Goal: Information Seeking & Learning: Learn about a topic

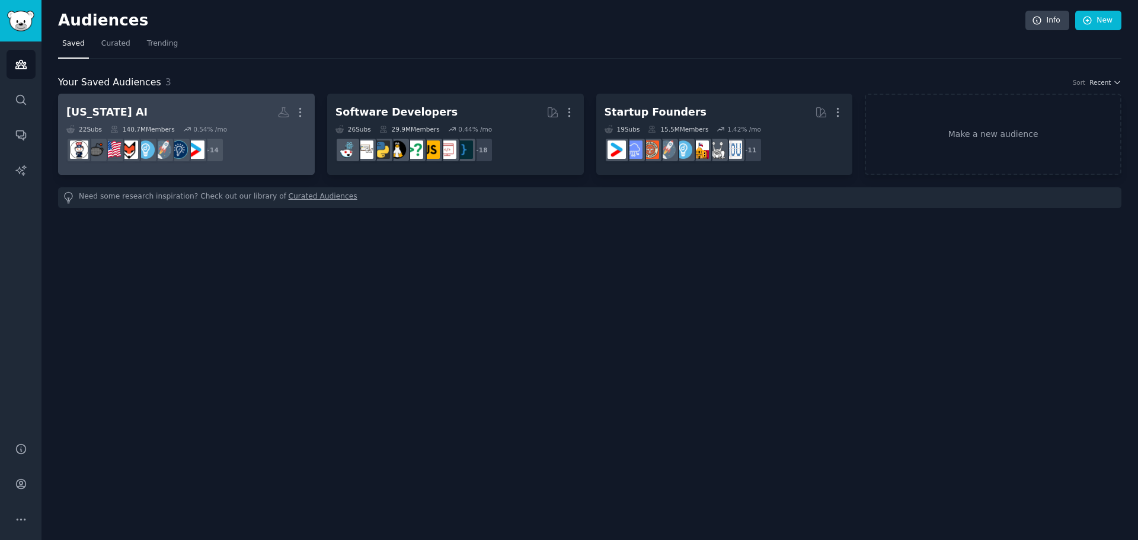
click at [209, 108] on h2 "[US_STATE] AI Custom Audience More" at bounding box center [186, 112] width 240 height 21
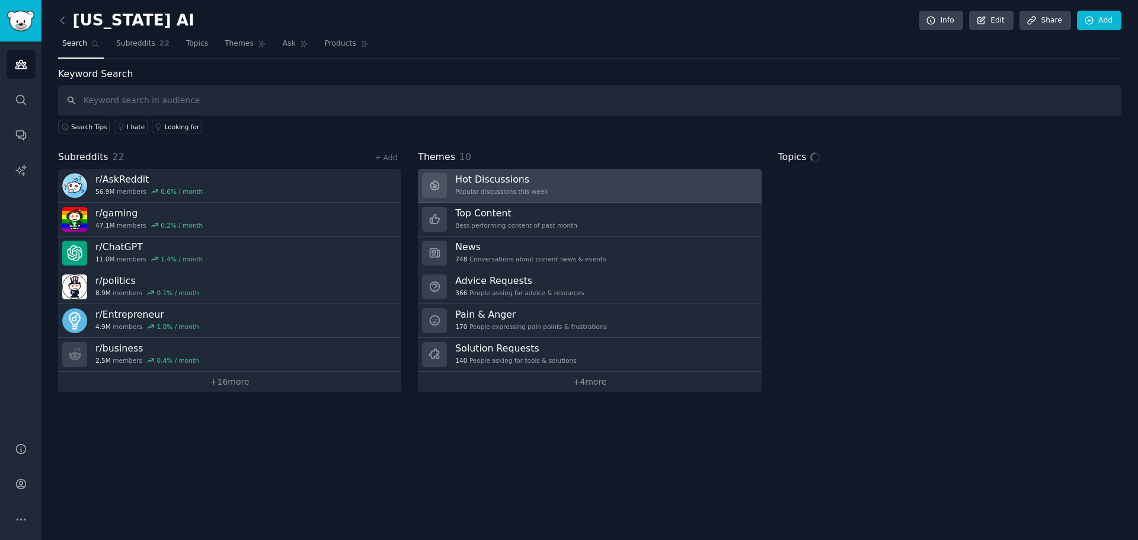
click at [502, 182] on h3 "Hot Discussions" at bounding box center [501, 179] width 92 height 12
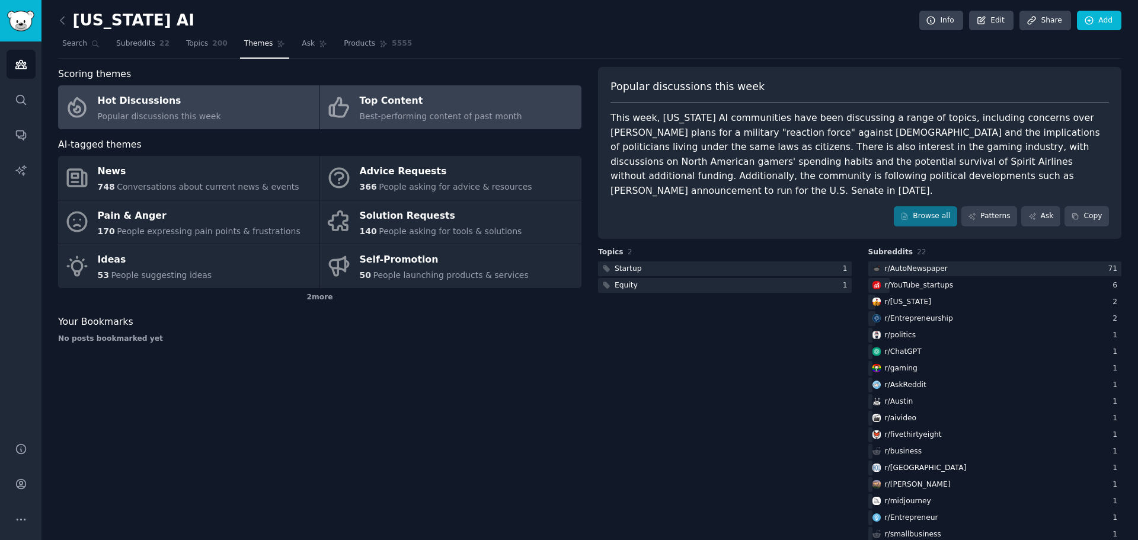
click at [402, 104] on div "Top Content" at bounding box center [441, 101] width 162 height 19
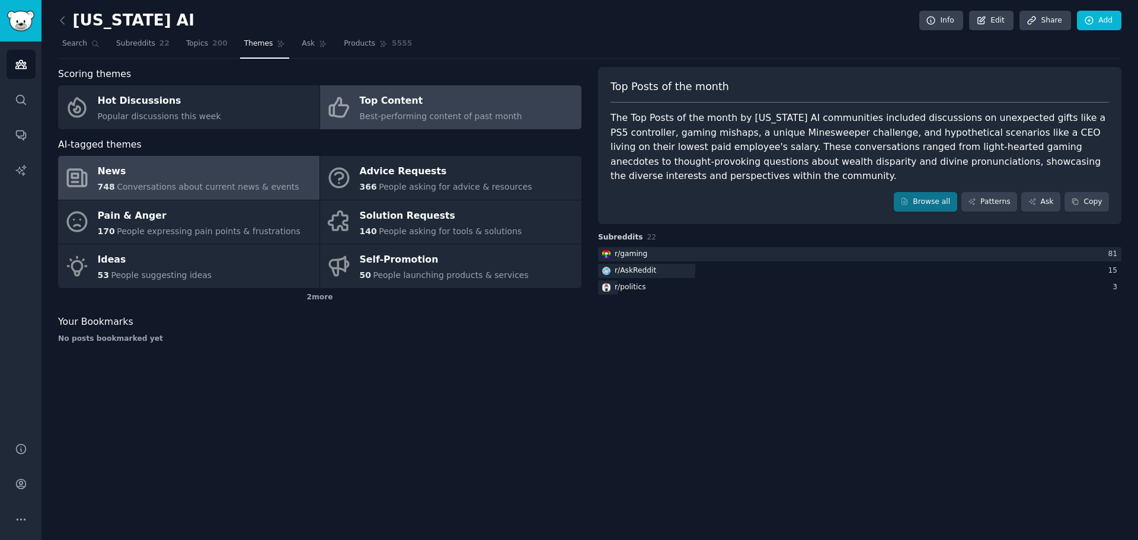
click at [167, 176] on div "News" at bounding box center [198, 171] width 201 height 19
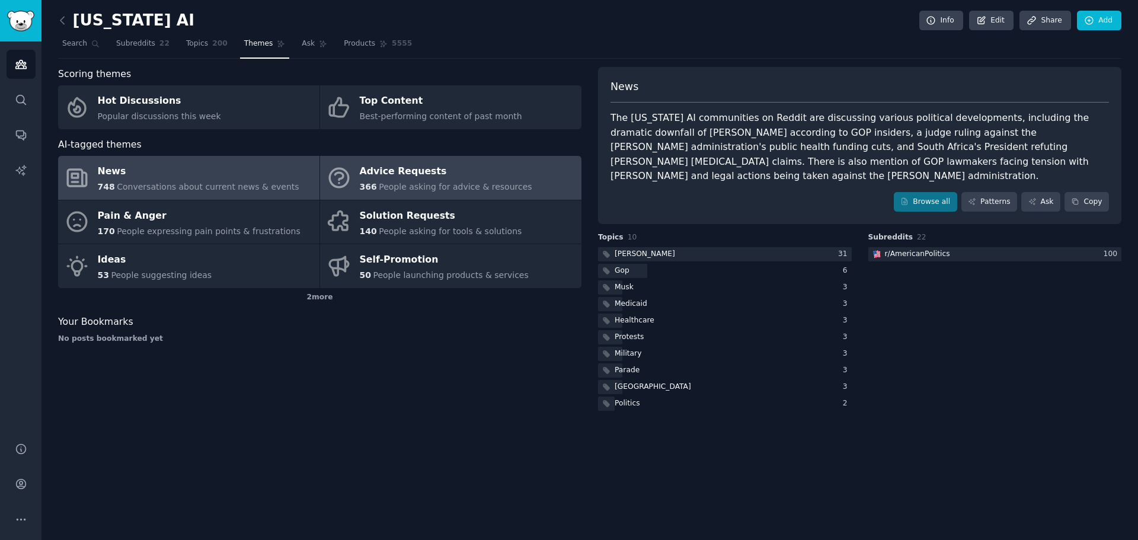
click at [399, 178] on div "Advice Requests" at bounding box center [446, 171] width 172 height 19
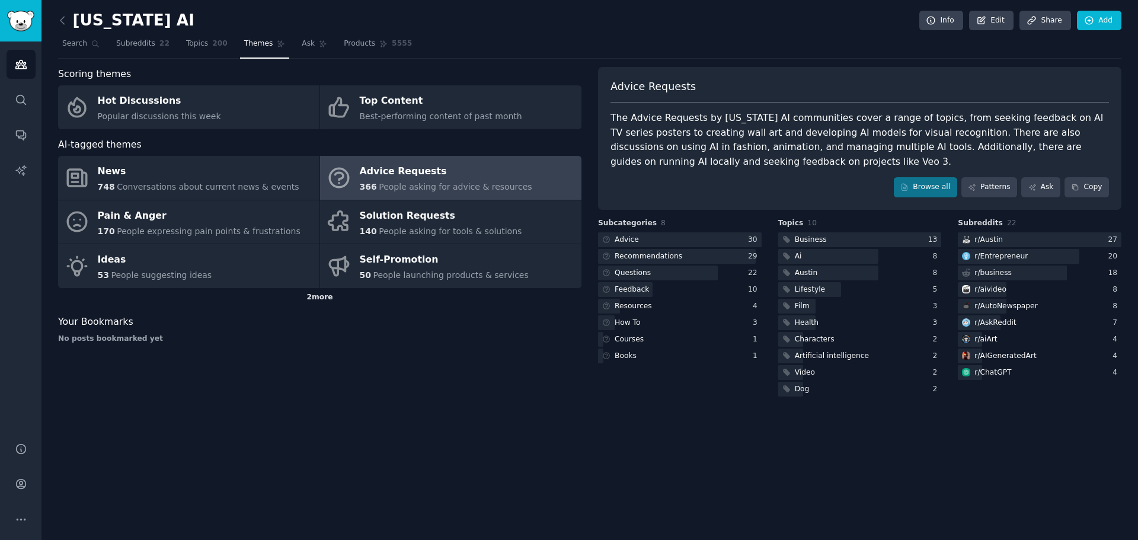
click at [327, 297] on div "2 more" at bounding box center [319, 297] width 523 height 19
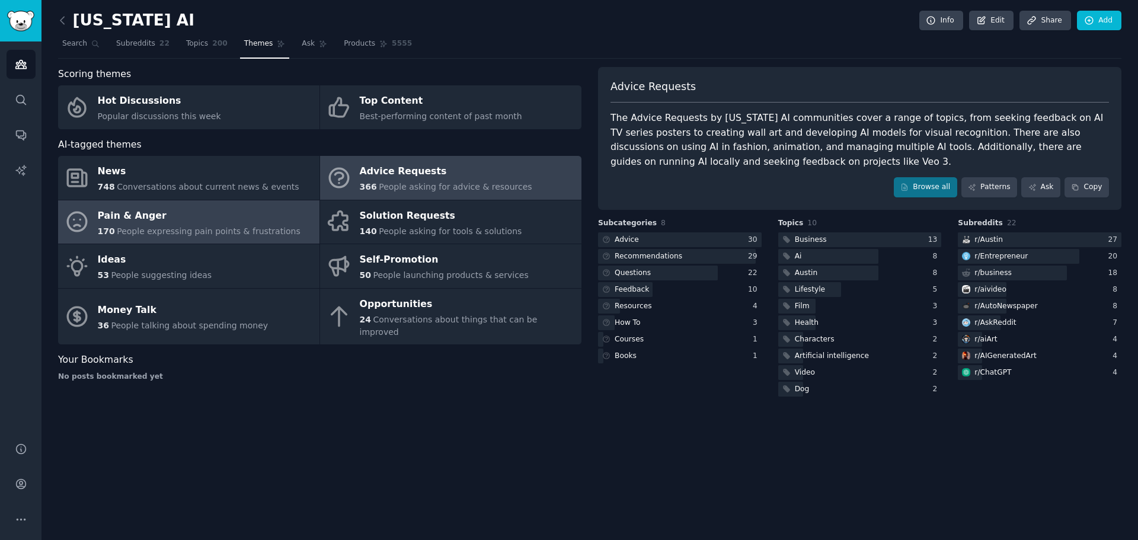
click at [178, 219] on div "Pain & Anger" at bounding box center [199, 215] width 203 height 19
